Goal: Information Seeking & Learning: Compare options

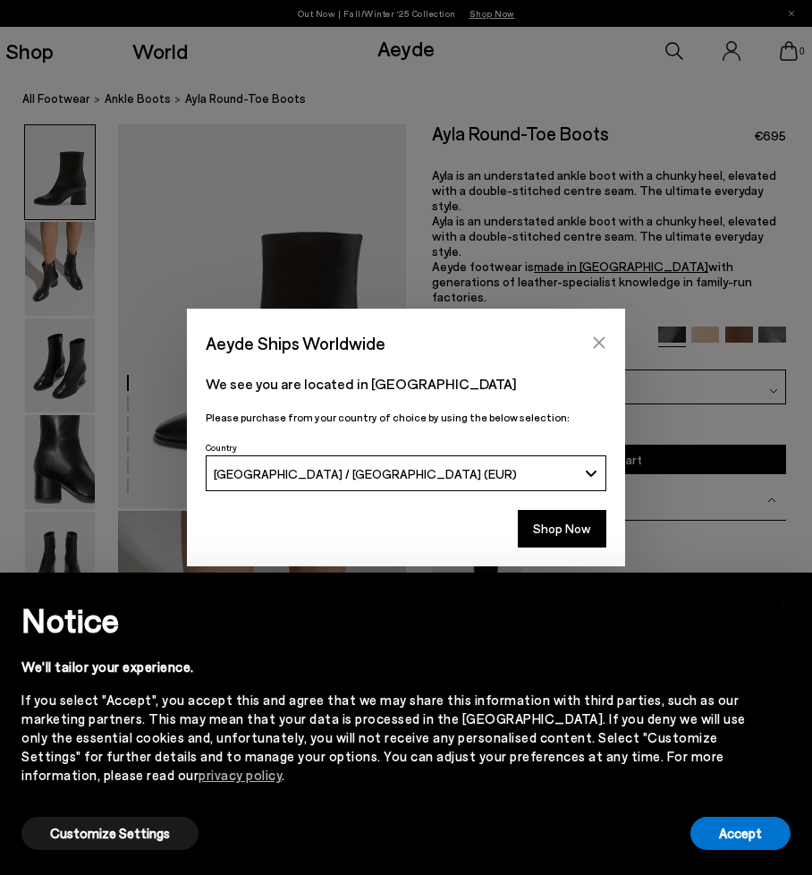
click at [606, 335] on icon "Close" at bounding box center [599, 342] width 14 height 14
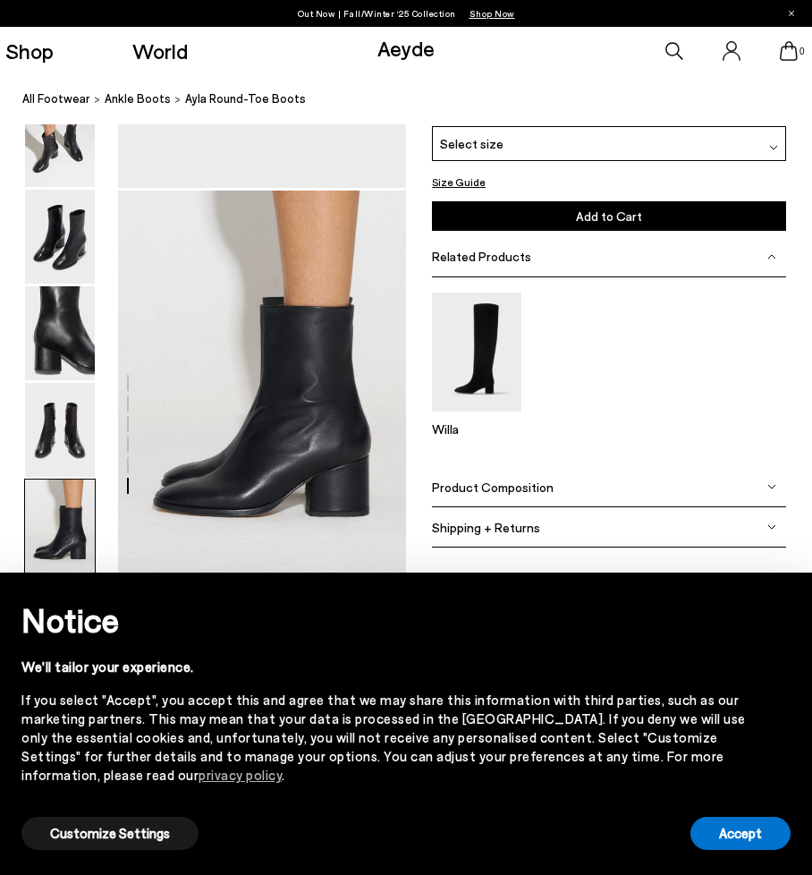
scroll to position [1884, 0]
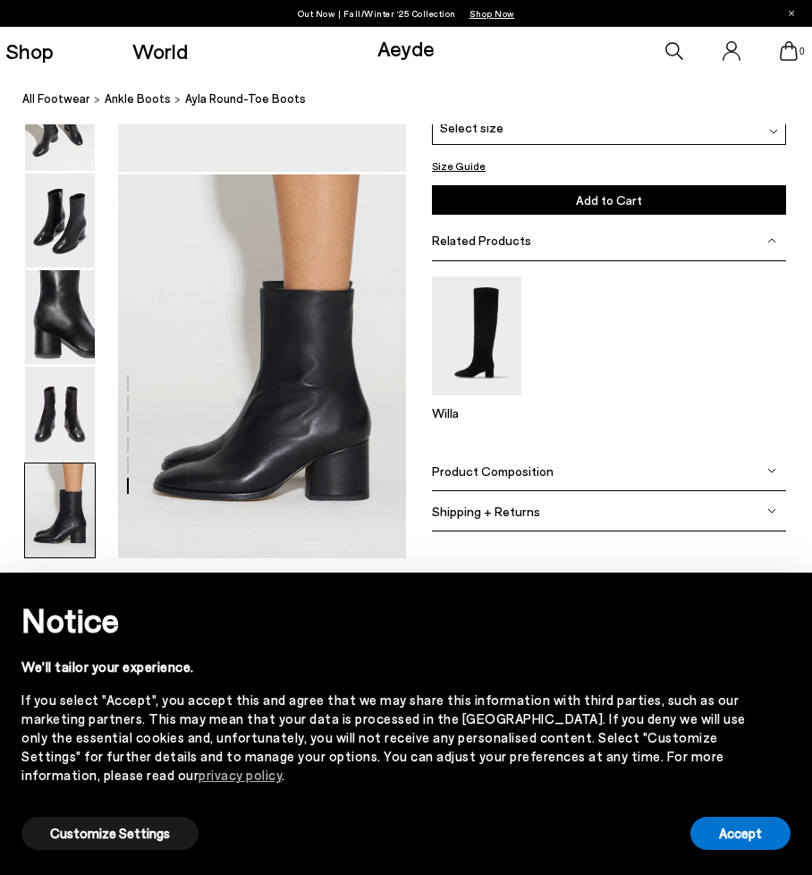
click at [50, 512] on img at bounding box center [60, 510] width 70 height 94
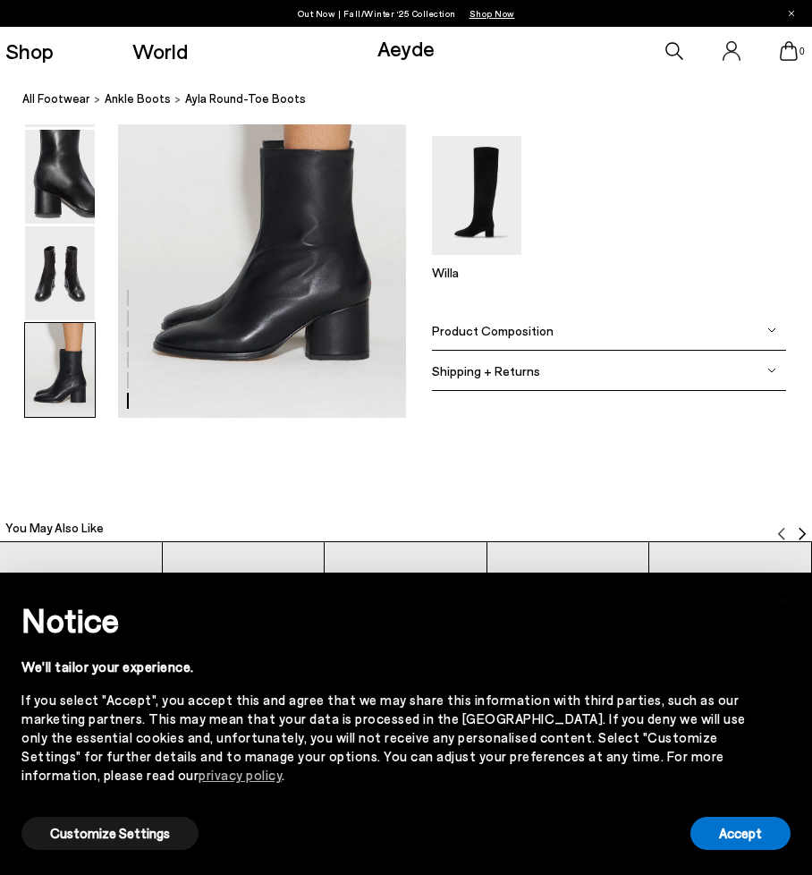
scroll to position [2057, 0]
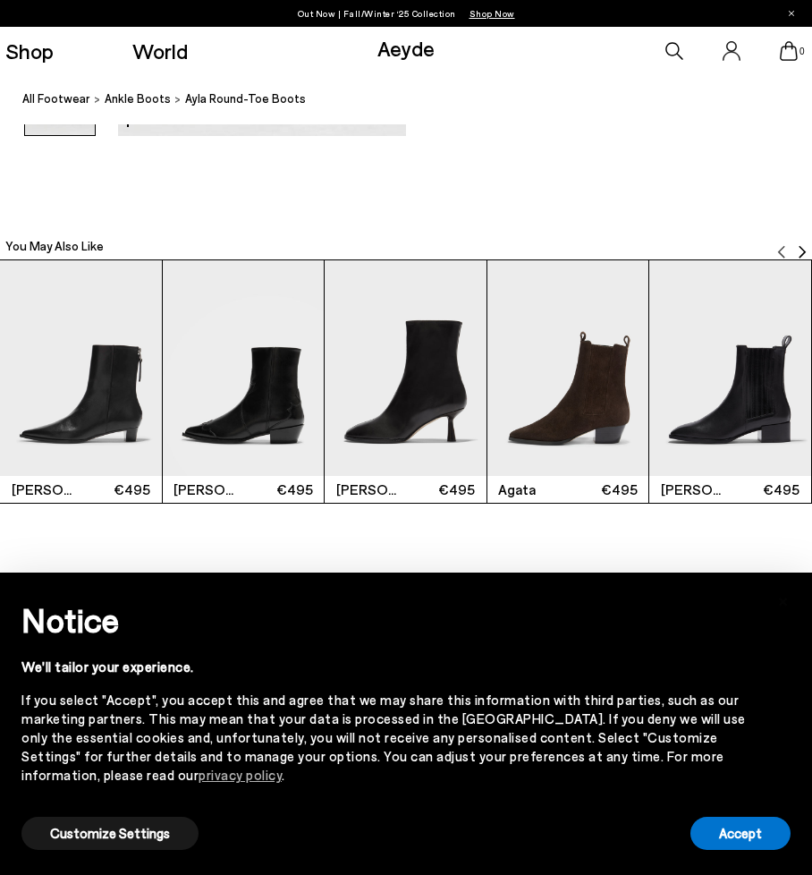
scroll to position [2332, 0]
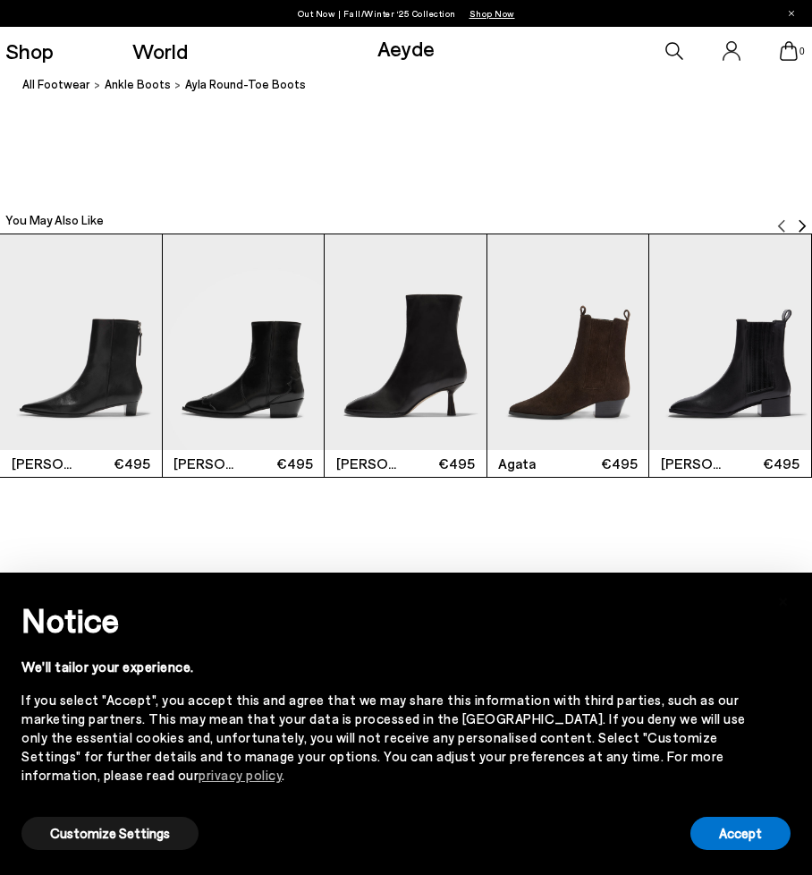
click at [744, 389] on img "5 / 12" at bounding box center [730, 342] width 162 height 216
click at [803, 221] on img "Next slide" at bounding box center [802, 226] width 14 height 14
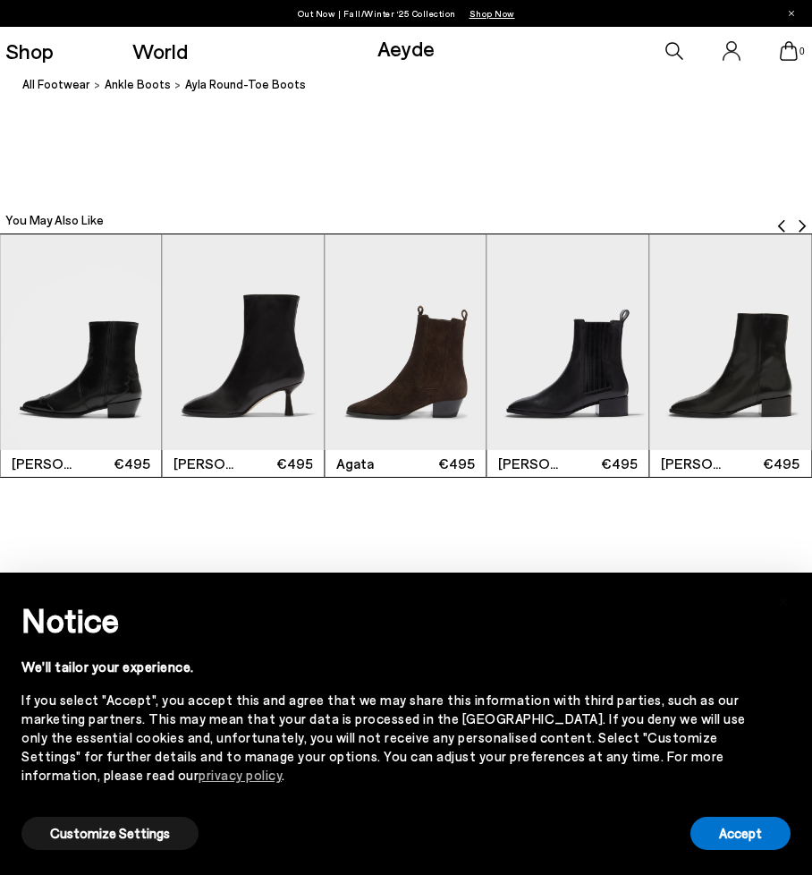
click at [744, 350] on img "6 / 12" at bounding box center [730, 342] width 162 height 216
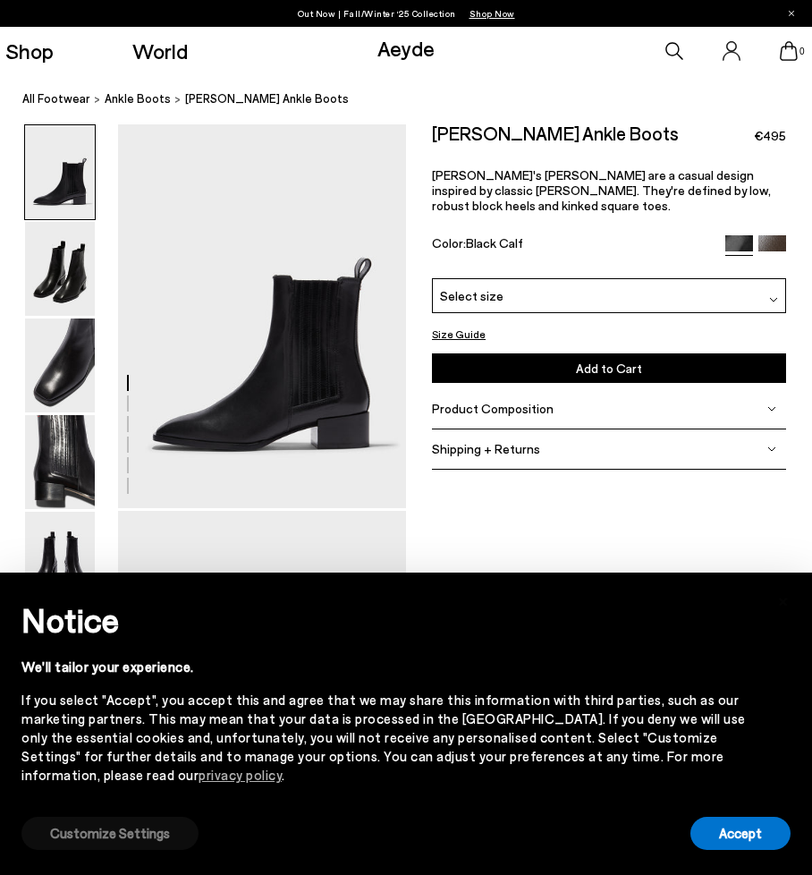
click at [65, 834] on button "Customize Settings" at bounding box center [109, 833] width 177 height 33
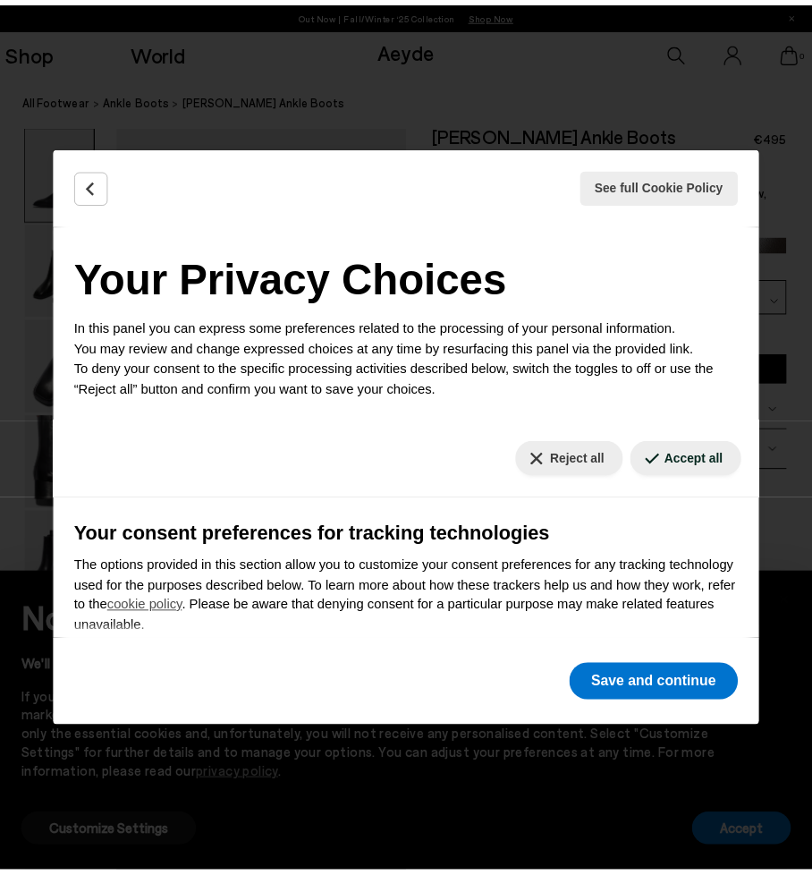
scroll to position [33, 0]
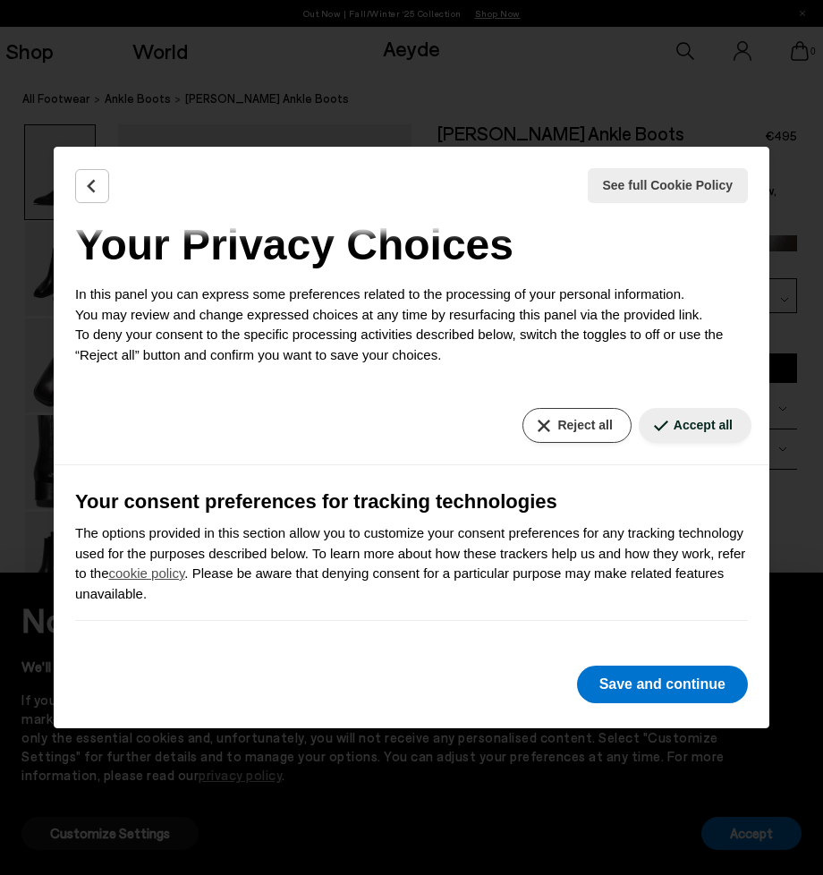
click at [572, 427] on button "Reject all" at bounding box center [576, 425] width 108 height 35
click at [662, 683] on button "Save and continue" at bounding box center [662, 684] width 171 height 38
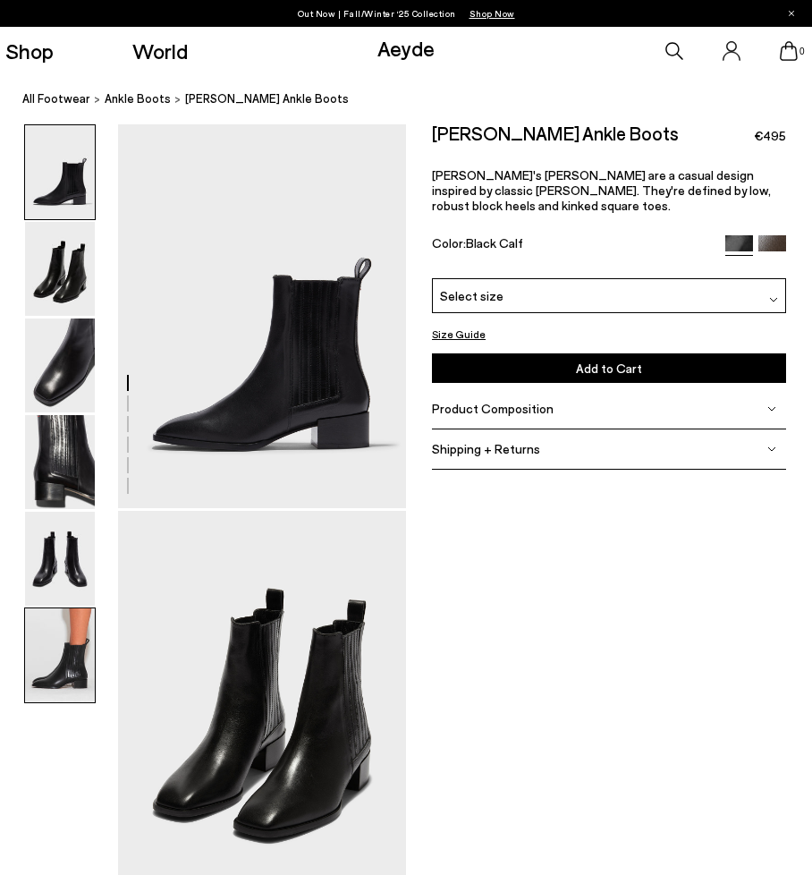
click at [68, 676] on img at bounding box center [60, 655] width 70 height 94
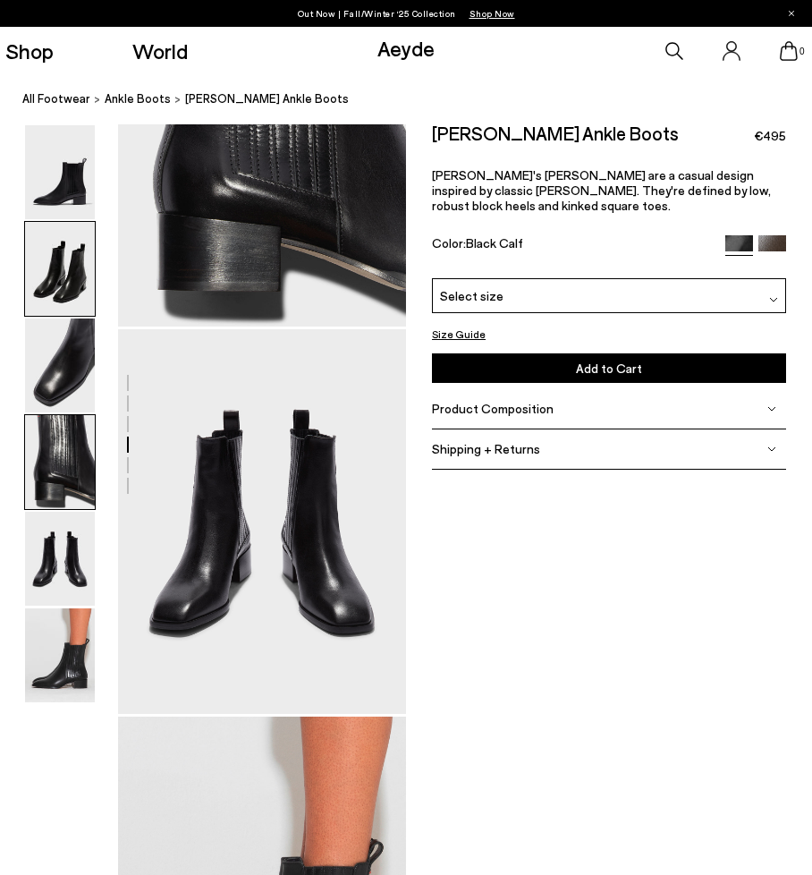
scroll to position [1337, 0]
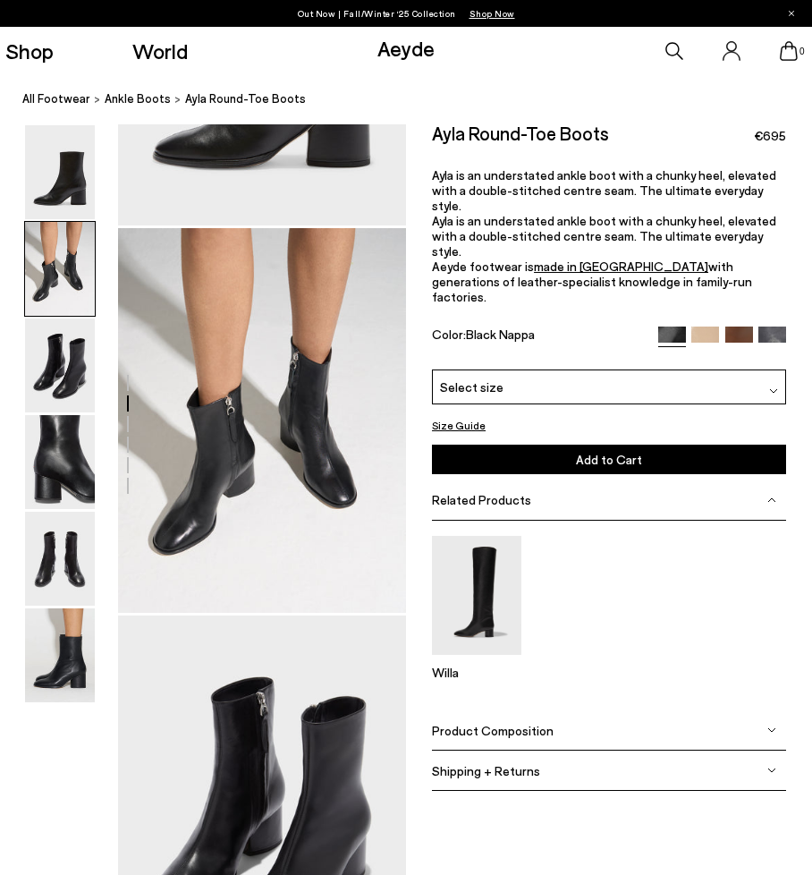
scroll to position [376, 0]
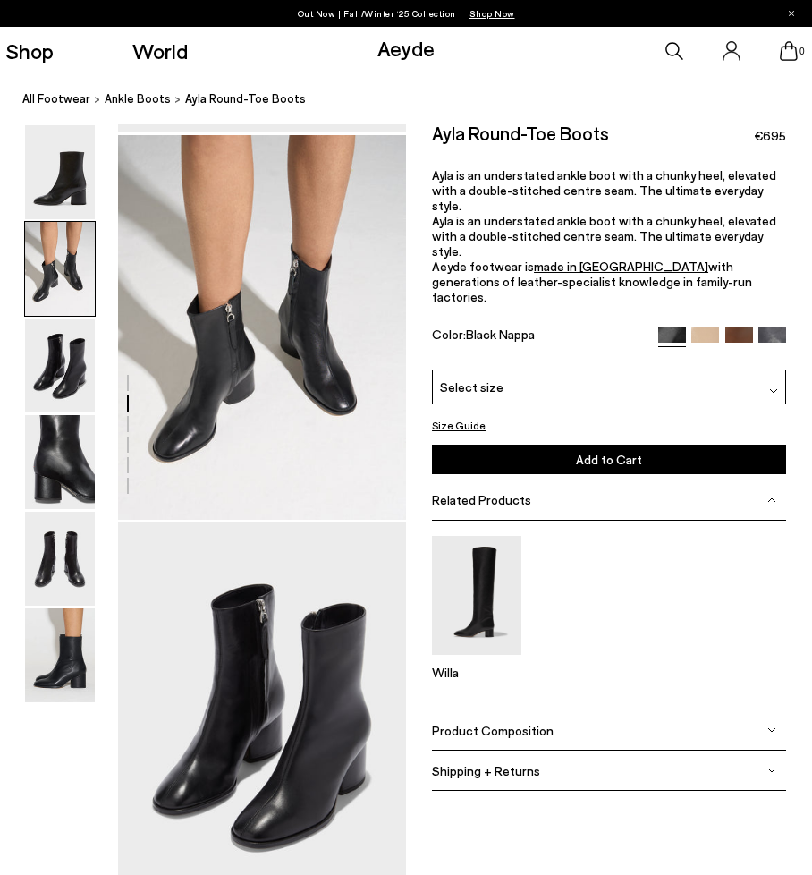
click at [480, 377] on span "Select size" at bounding box center [472, 386] width 64 height 19
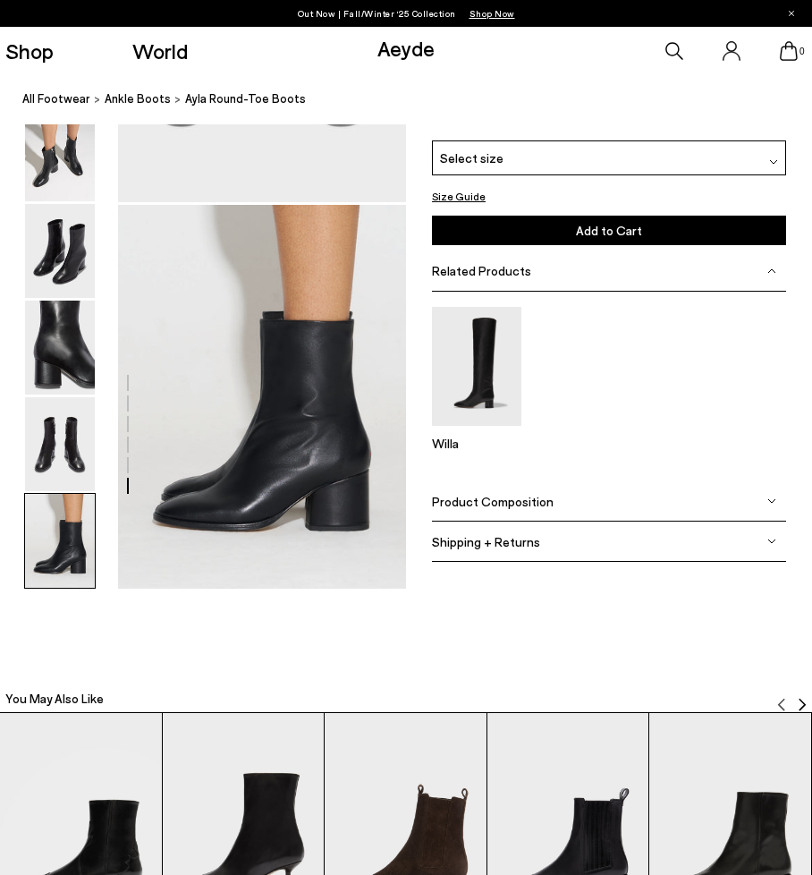
scroll to position [1883, 0]
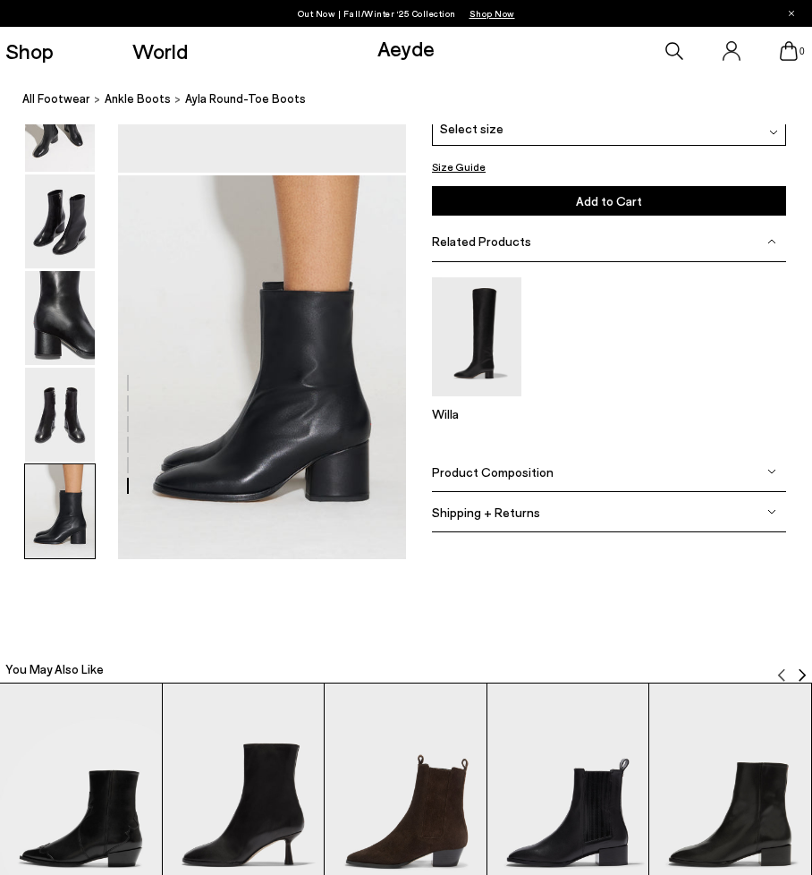
click at [522, 477] on span "Product Composition" at bounding box center [493, 471] width 122 height 15
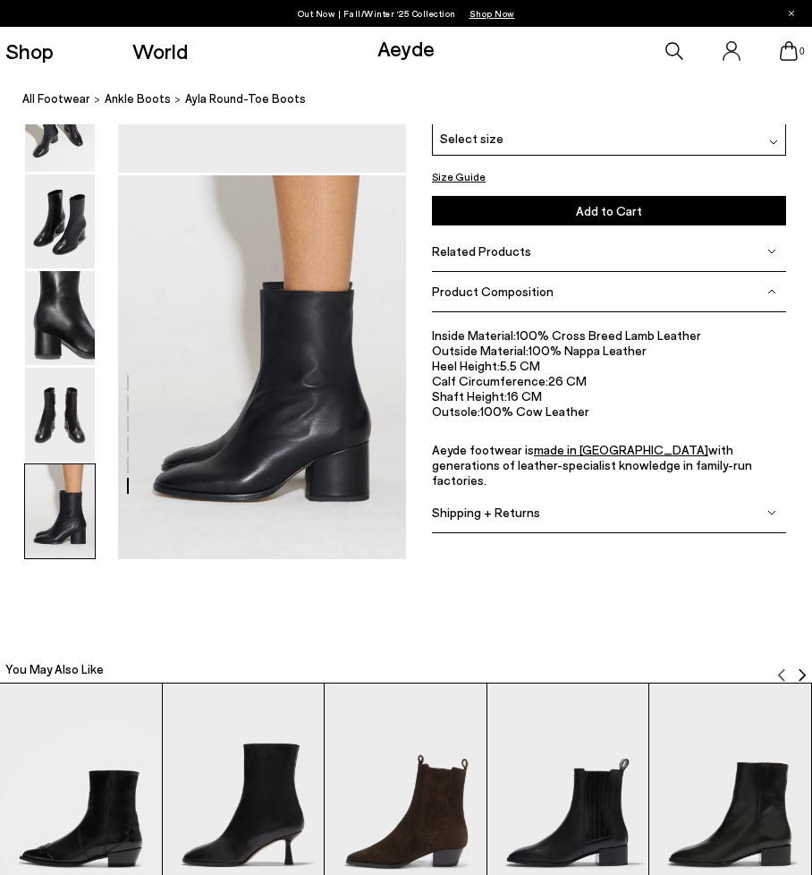
click at [512, 507] on span "Shipping + Returns" at bounding box center [486, 511] width 108 height 15
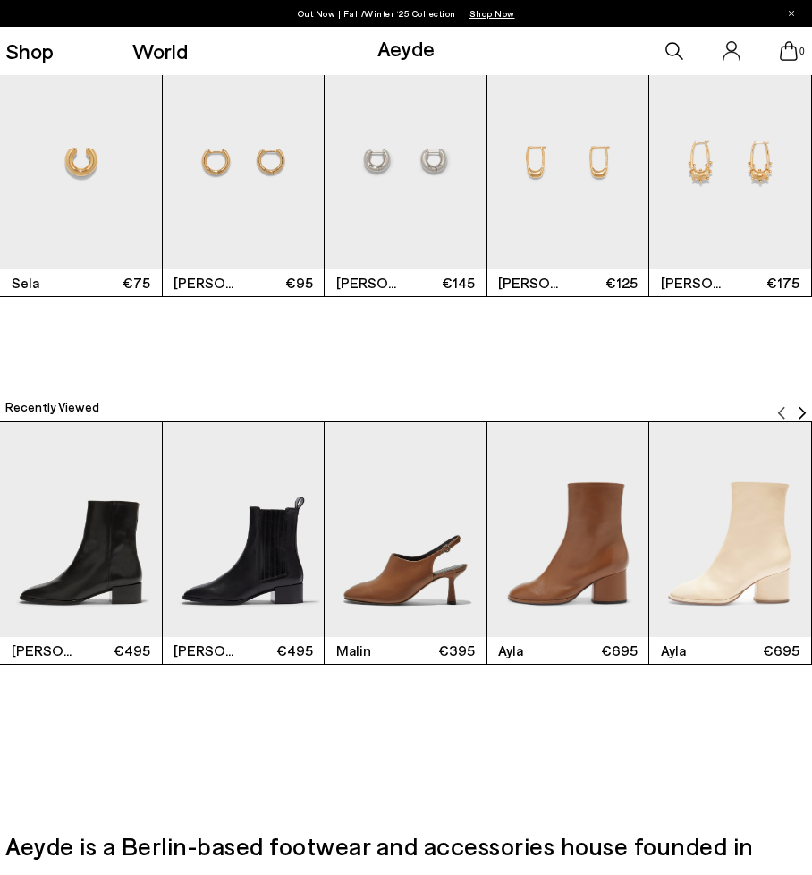
scroll to position [2901, 0]
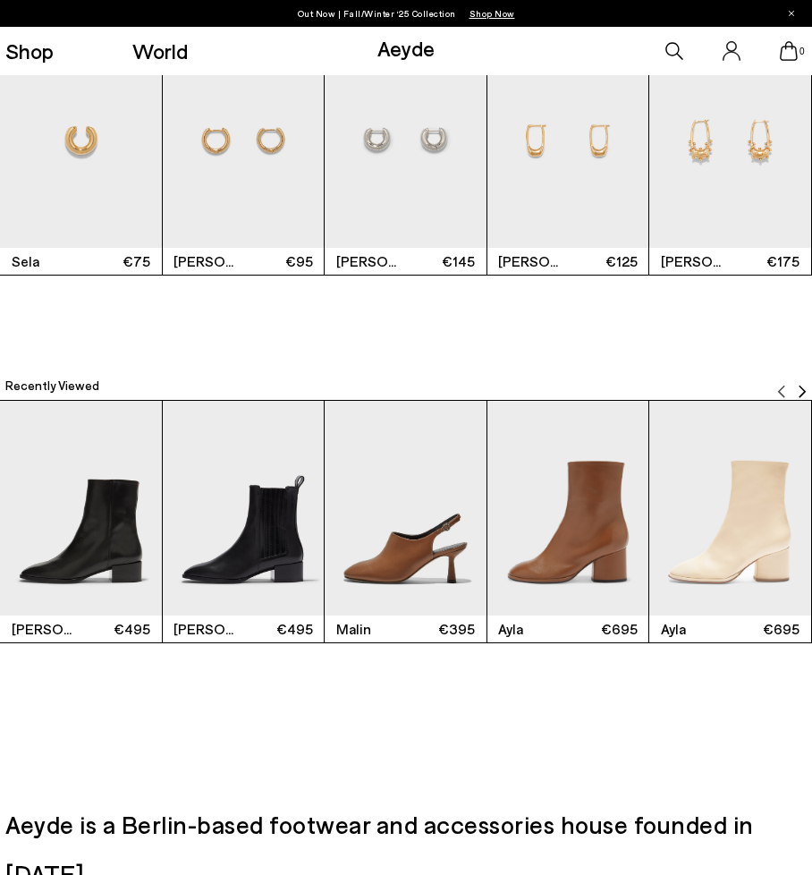
click at [121, 542] on img "1 / 9" at bounding box center [81, 509] width 162 height 216
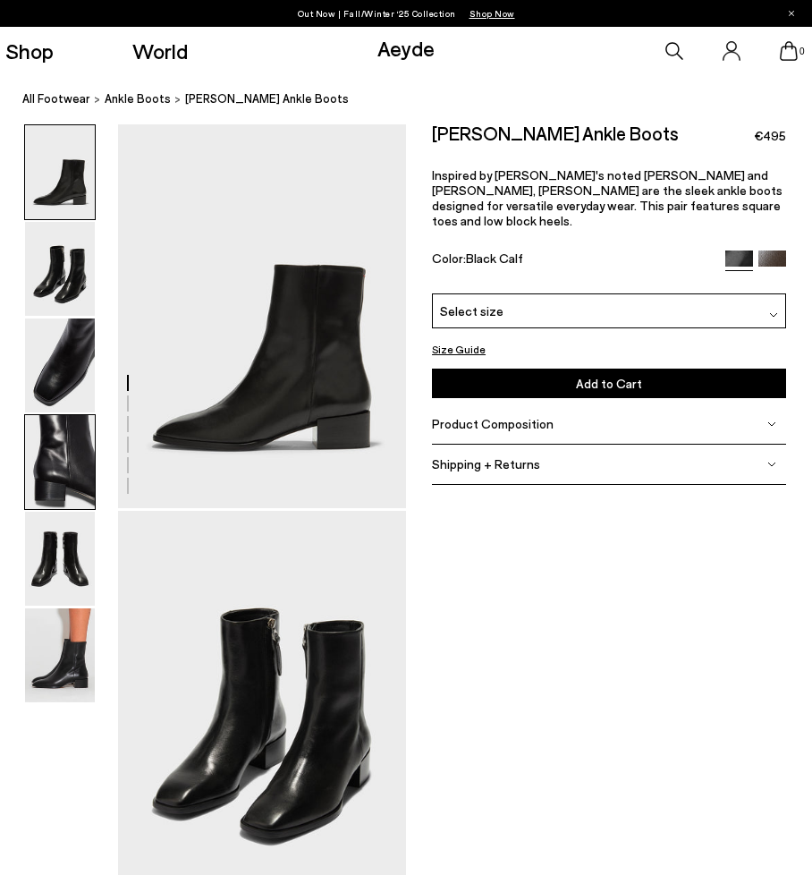
click at [55, 492] on img at bounding box center [60, 462] width 70 height 94
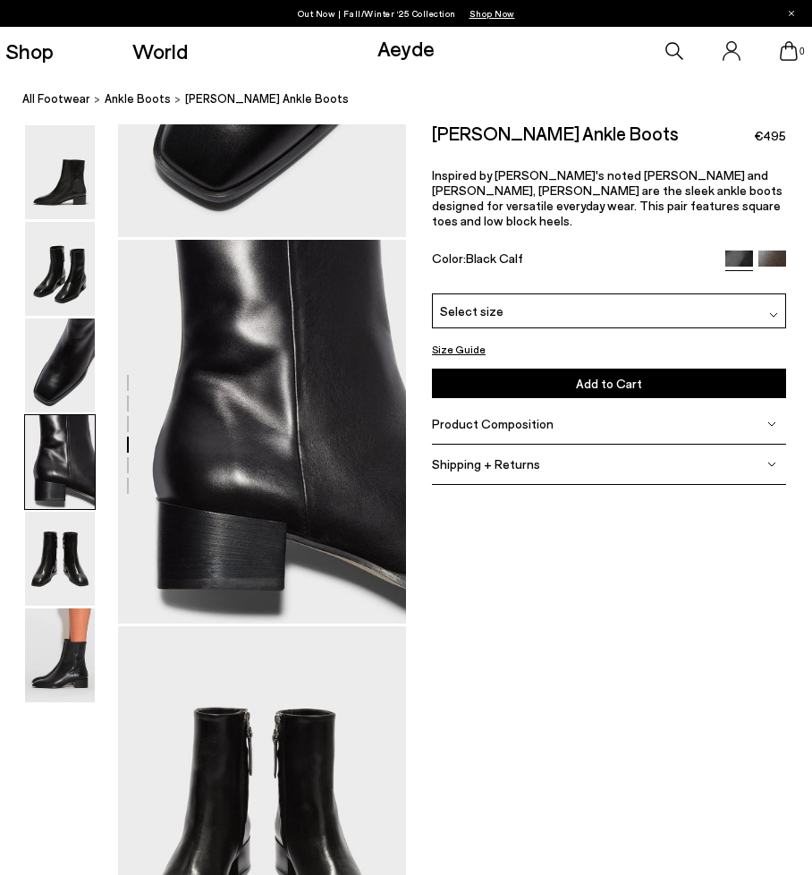
scroll to position [1161, 0]
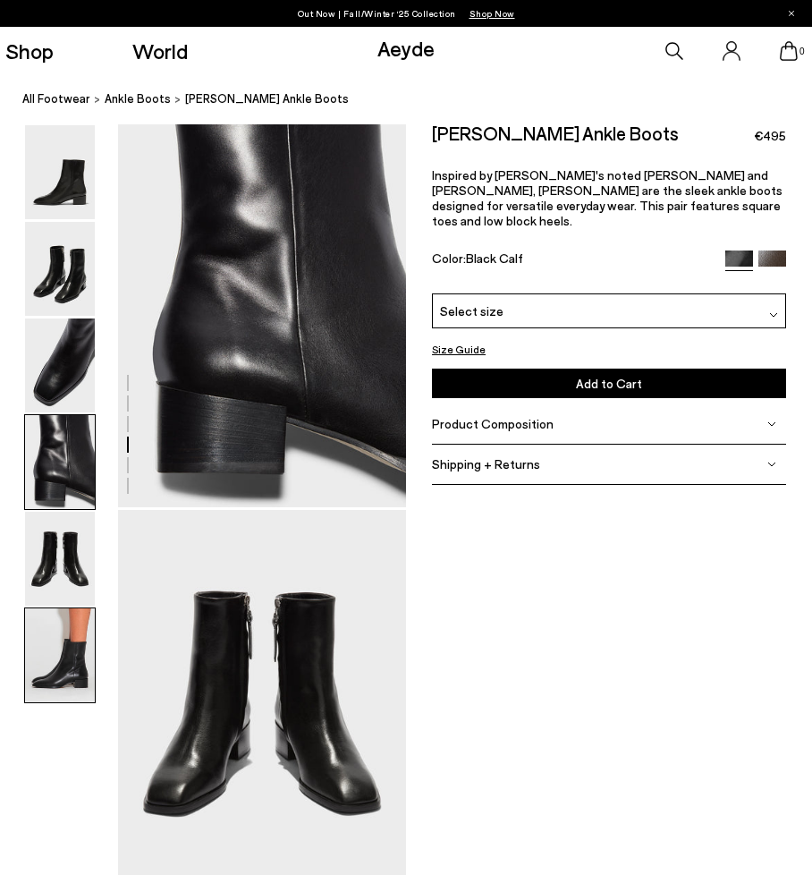
click at [57, 656] on img at bounding box center [60, 655] width 70 height 94
